Goal: Task Accomplishment & Management: Use online tool/utility

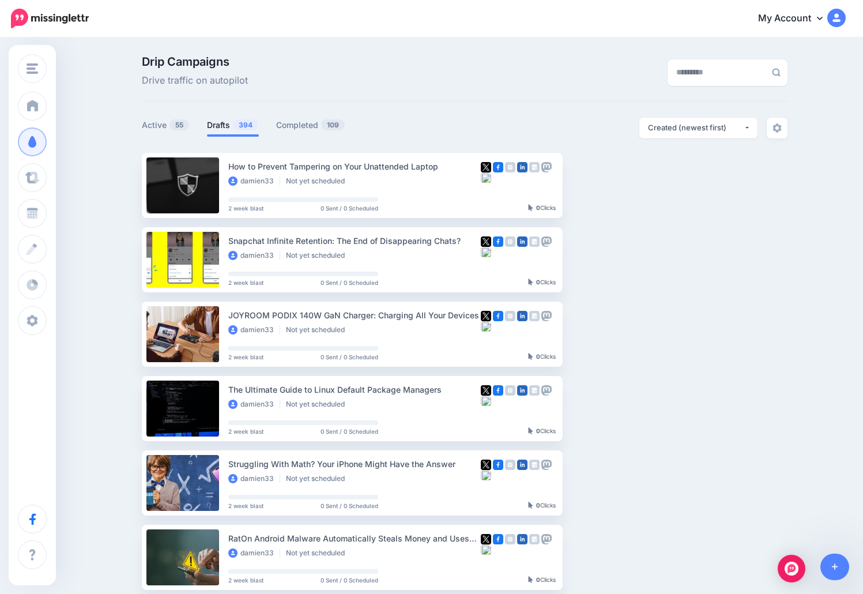
click at [241, 122] on span "394" at bounding box center [245, 124] width 25 height 11
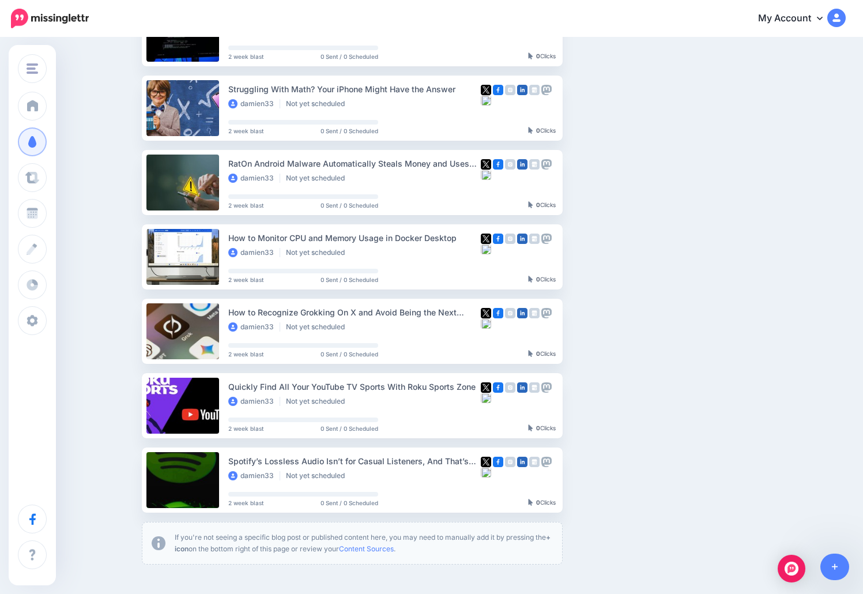
scroll to position [346, 0]
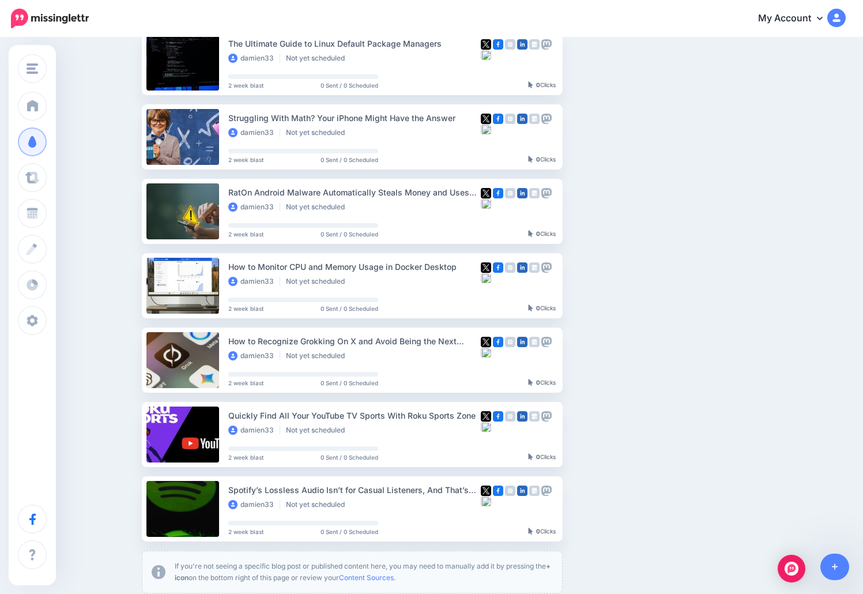
click at [733, 305] on ul "How to Prevent Tampering on Your Unattended Laptop damien33 Not yet scheduled 2…" at bounding box center [465, 200] width 646 height 787
click at [610, 360] on link "Setup Campaign" at bounding box center [610, 360] width 78 height 21
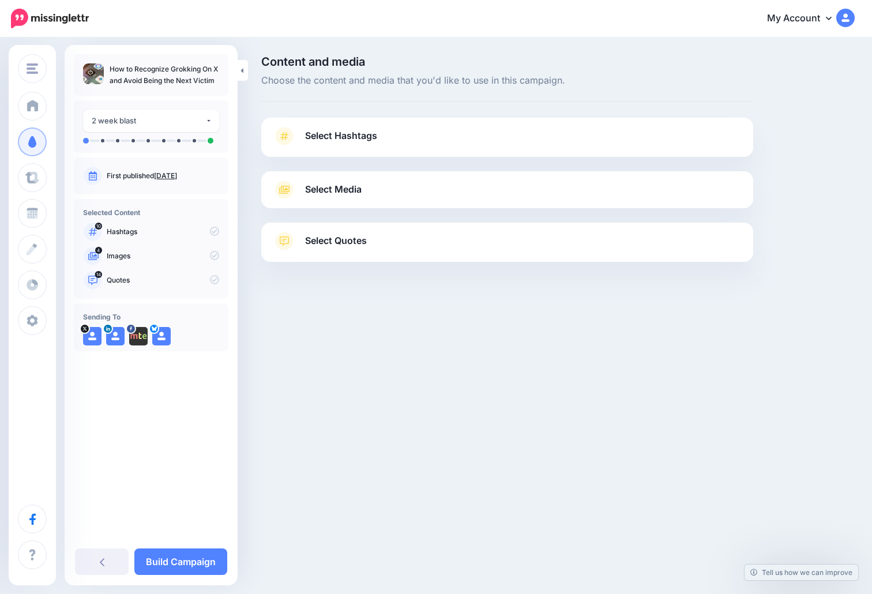
click at [370, 190] on link "Select Media" at bounding box center [507, 190] width 469 height 18
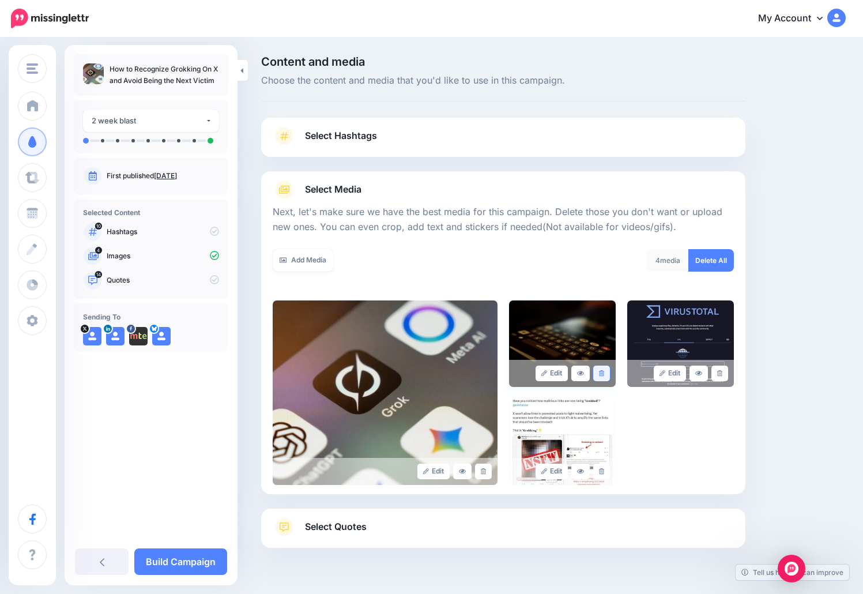
click at [604, 373] on icon at bounding box center [601, 373] width 5 height 6
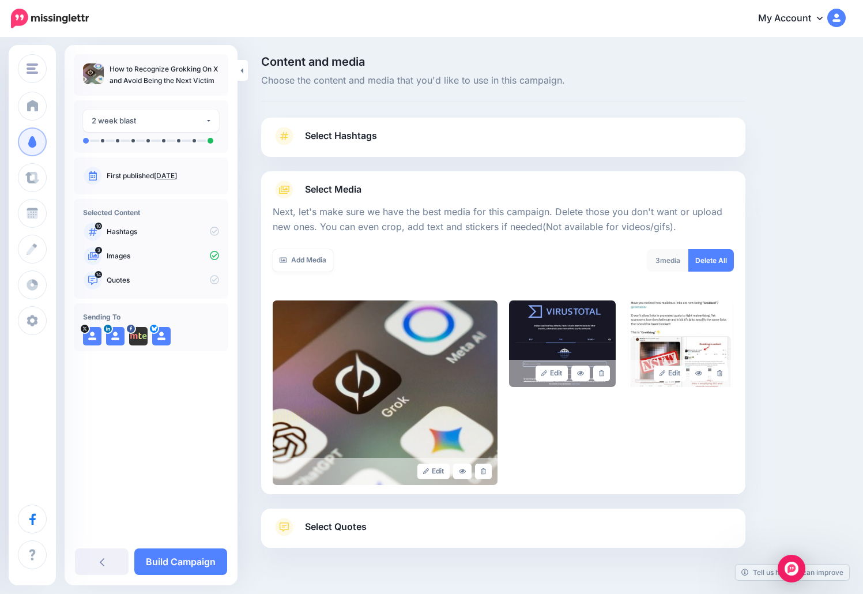
click at [504, 139] on link "Select Hashtags" at bounding box center [503, 142] width 461 height 30
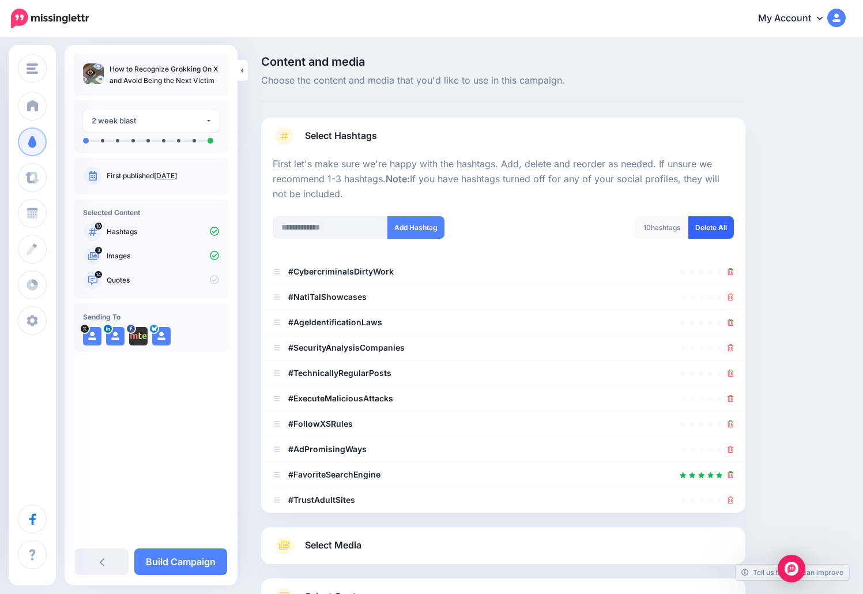
click at [720, 228] on link "Delete All" at bounding box center [712, 227] width 46 height 22
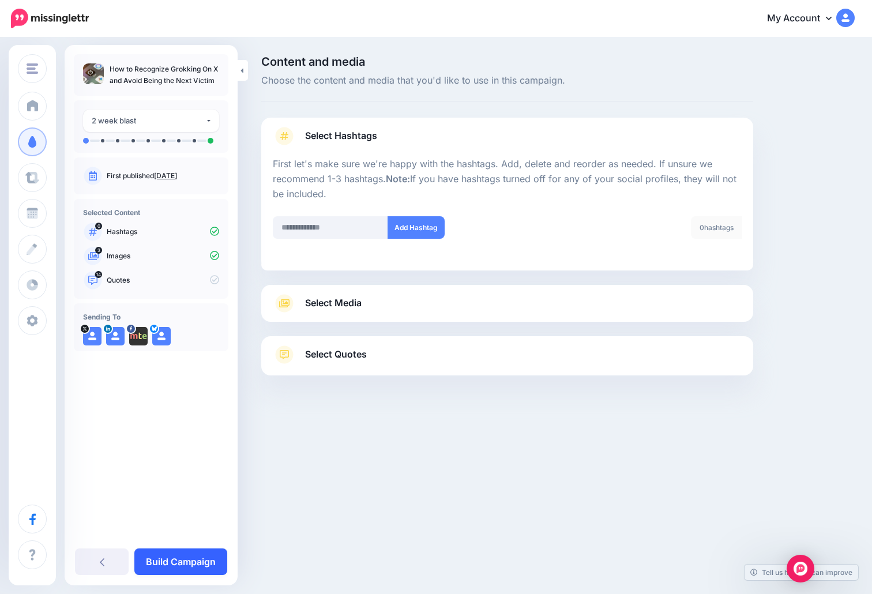
click at [181, 558] on link "Build Campaign" at bounding box center [180, 561] width 93 height 27
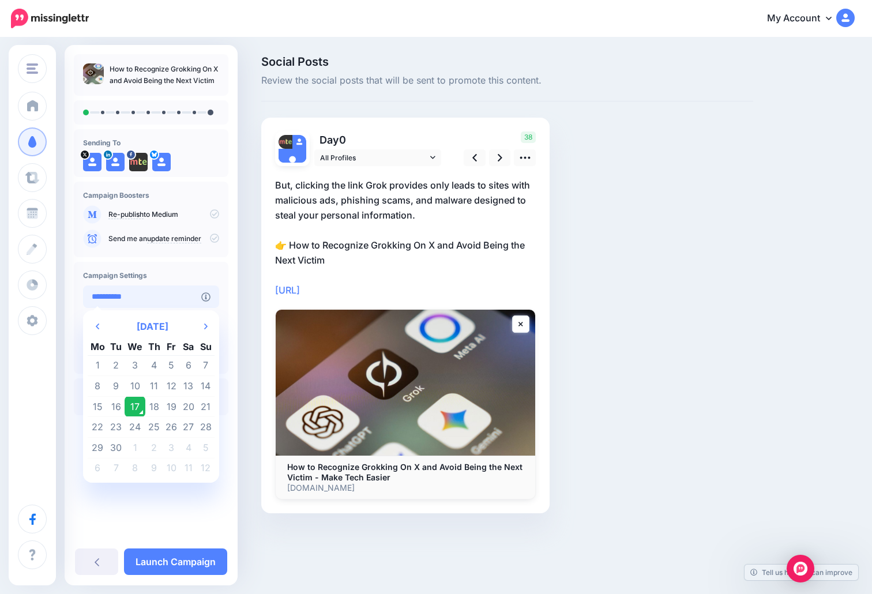
click at [141, 299] on input "**********" at bounding box center [142, 296] width 118 height 22
click at [170, 404] on td "19" at bounding box center [171, 406] width 17 height 21
type input "**********"
